Goal: Find specific page/section

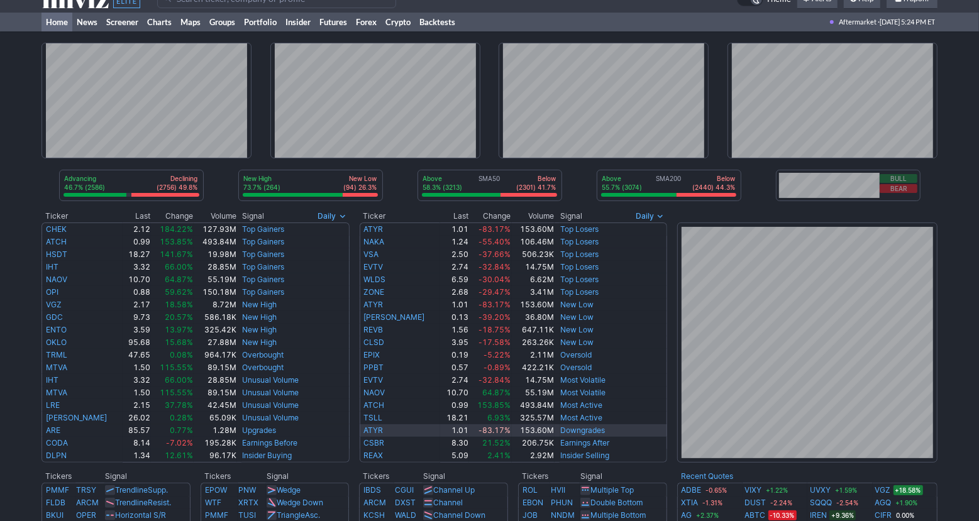
scroll to position [223, 0]
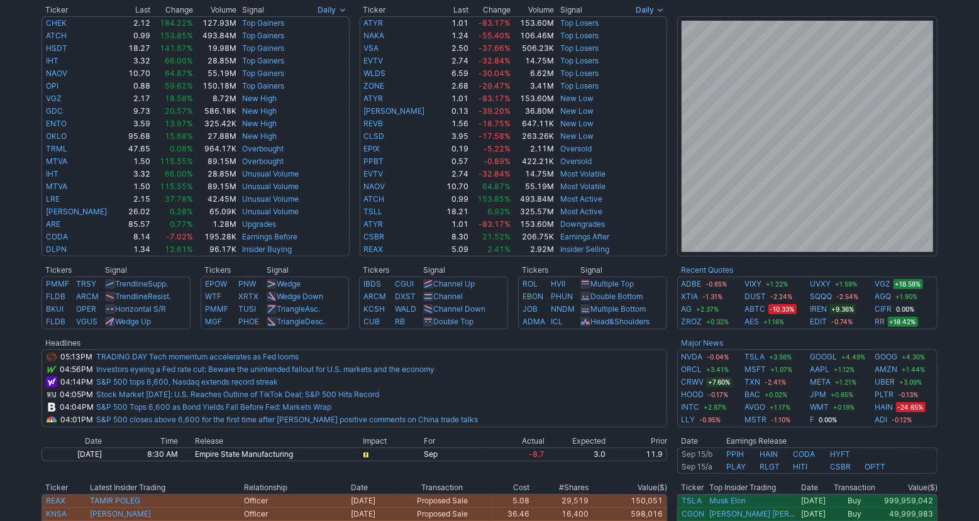
click at [967, 337] on div "Advancing 46.7% (2586) Declining (2756) 49.8% New High 73.7% (264) New Low (94)…" at bounding box center [489, 255] width 979 height 860
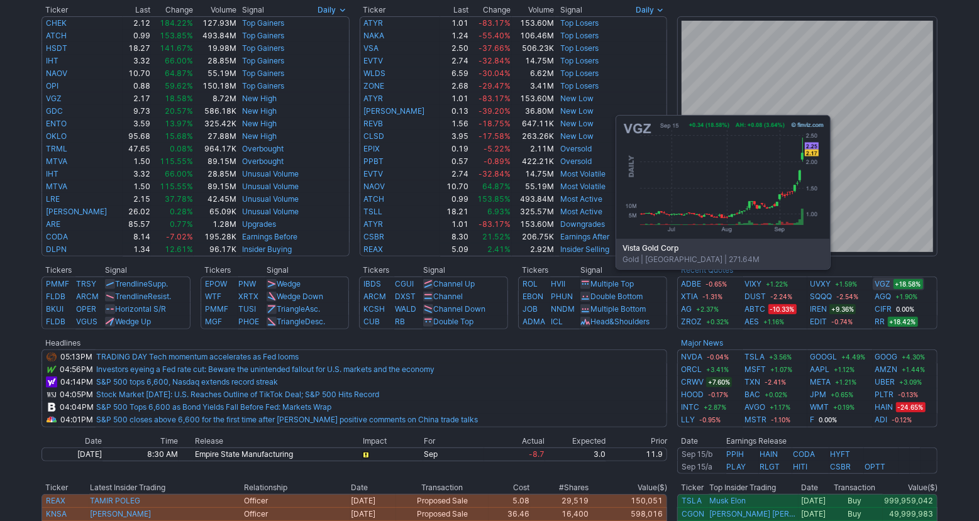
click at [885, 288] on link "VGZ" at bounding box center [883, 284] width 16 height 13
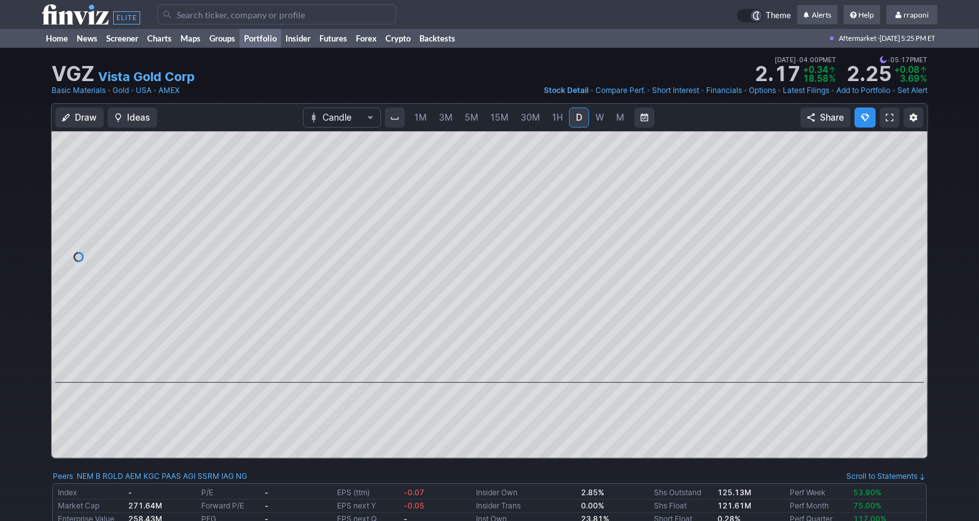
click at [270, 35] on link "Portfolio" at bounding box center [261, 38] width 42 height 19
